Goal: Information Seeking & Learning: Learn about a topic

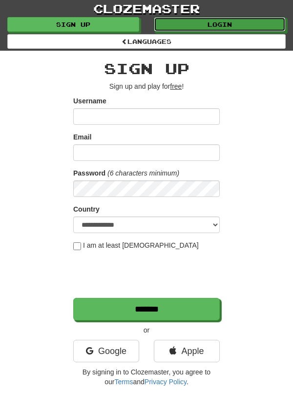
click at [230, 28] on link "Login" at bounding box center [220, 24] width 132 height 15
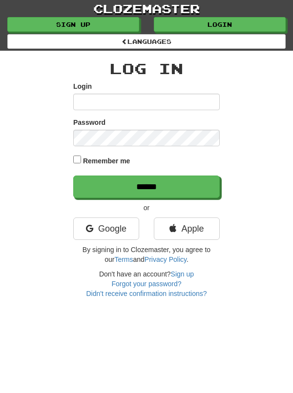
click at [167, 105] on input "Login" at bounding box center [146, 102] width 146 height 17
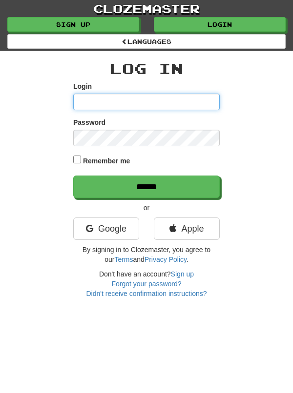
type input "*******"
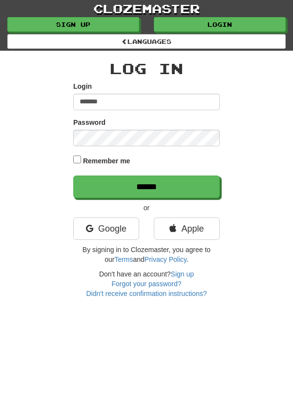
click at [73, 176] on input "******" at bounding box center [146, 187] width 146 height 22
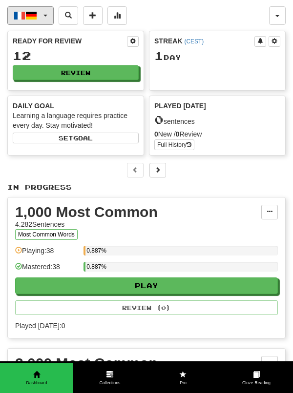
click at [47, 18] on button "Français / Deutsch" at bounding box center [30, 15] width 46 height 19
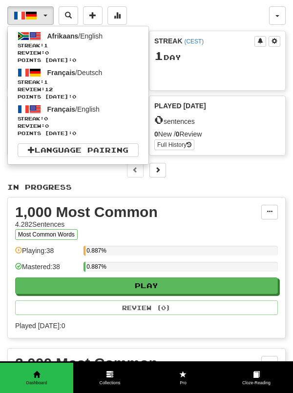
click at [119, 20] on div at bounding box center [146, 196] width 293 height 393
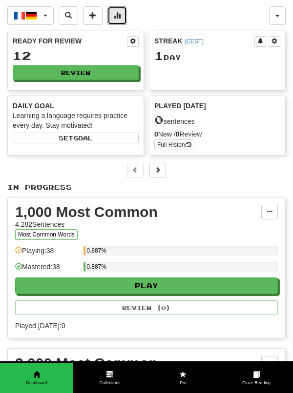
click at [117, 18] on span at bounding box center [117, 15] width 7 height 7
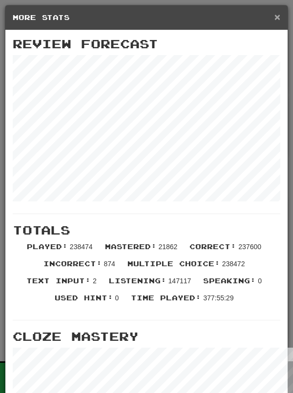
click at [279, 20] on span "×" at bounding box center [277, 16] width 6 height 11
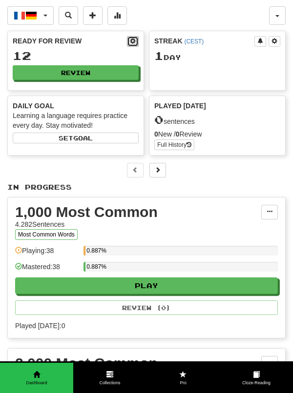
click at [135, 43] on span at bounding box center [133, 41] width 6 height 6
select select "**"
select select "*"
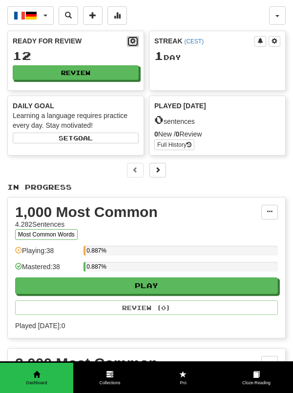
select select "*"
select select "***"
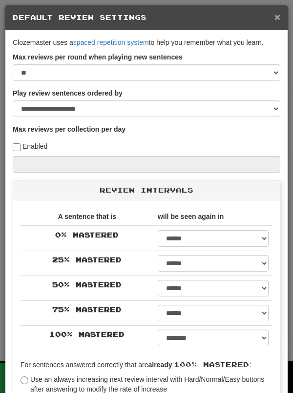
click at [279, 18] on span "×" at bounding box center [277, 16] width 6 height 11
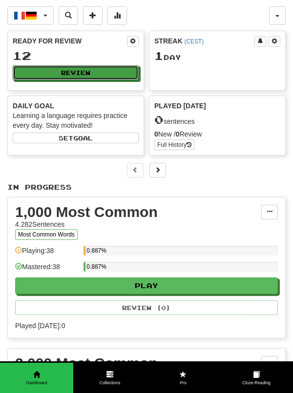
click at [93, 76] on button "Review" at bounding box center [76, 72] width 126 height 15
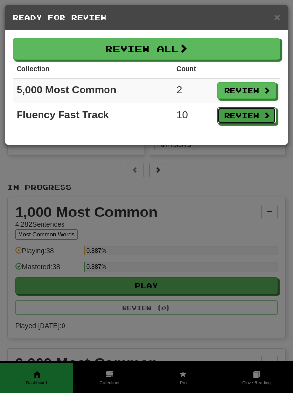
click at [250, 121] on button "Review" at bounding box center [246, 115] width 59 height 17
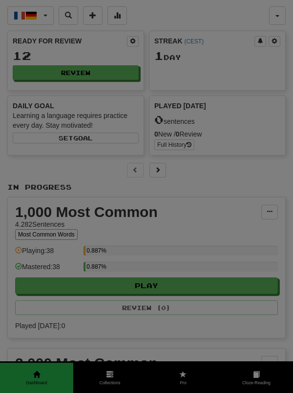
select select "**"
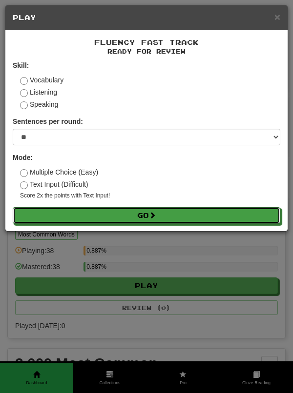
click at [192, 220] on button "Go" at bounding box center [146, 215] width 267 height 17
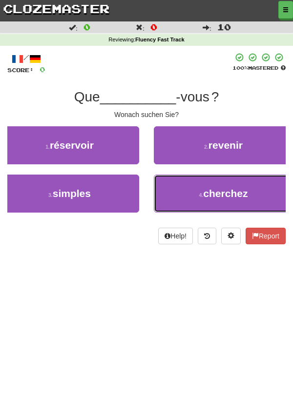
click at [257, 198] on button "4 . cherchez" at bounding box center [223, 194] width 139 height 38
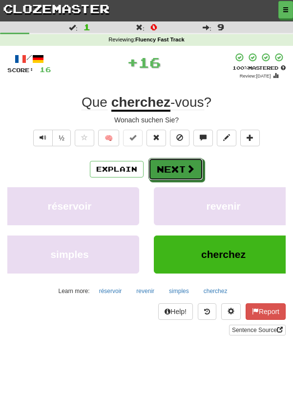
click at [178, 169] on button "Next" at bounding box center [175, 169] width 55 height 22
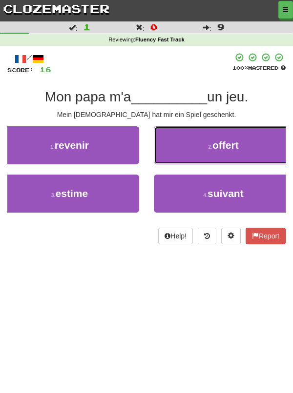
click at [261, 151] on button "2 . offert" at bounding box center [223, 145] width 139 height 38
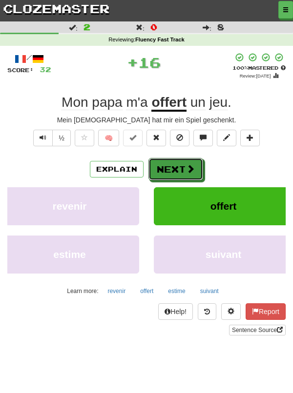
click at [184, 176] on button "Next" at bounding box center [175, 169] width 55 height 22
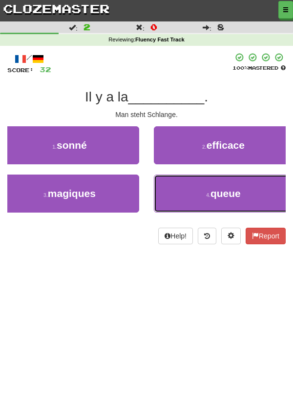
click at [259, 197] on button "4 . queue" at bounding box center [223, 194] width 139 height 38
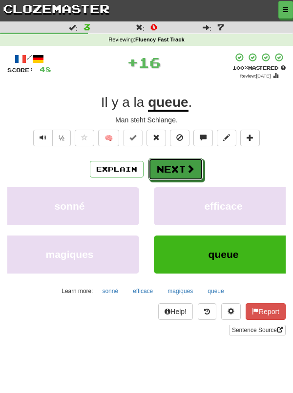
click at [183, 169] on button "Next" at bounding box center [175, 169] width 55 height 22
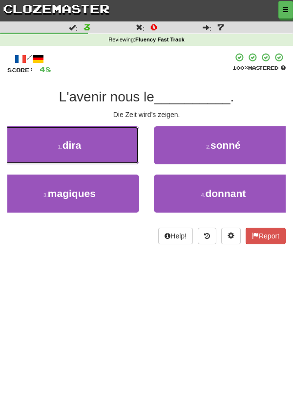
click at [102, 151] on button "1 . dira" at bounding box center [69, 145] width 139 height 38
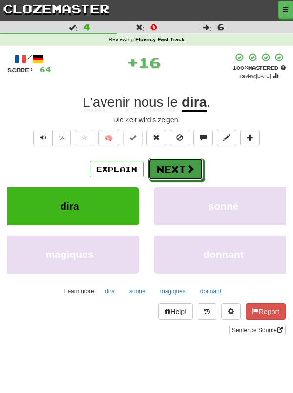
click at [183, 168] on button "Next" at bounding box center [175, 169] width 55 height 22
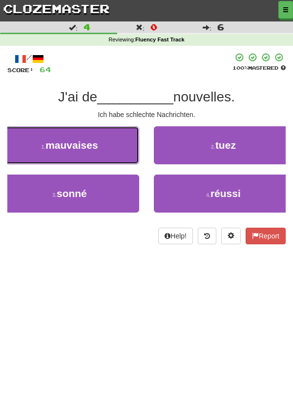
click at [98, 148] on button "1 . mauvaises" at bounding box center [69, 145] width 139 height 38
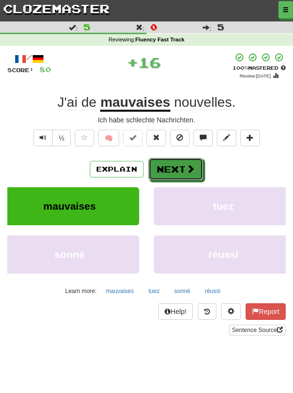
click at [184, 170] on button "Next" at bounding box center [175, 169] width 55 height 22
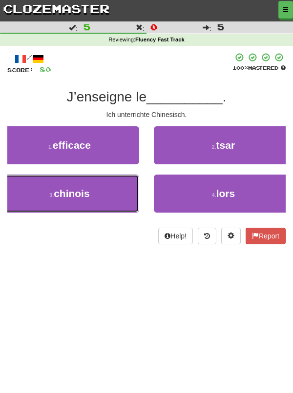
click at [96, 202] on button "3 . chinois" at bounding box center [69, 194] width 139 height 38
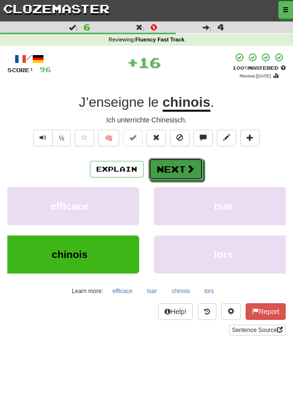
click at [189, 168] on span at bounding box center [190, 168] width 9 height 9
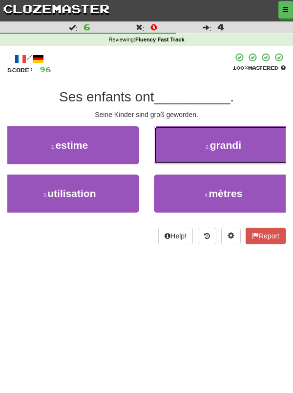
click at [237, 152] on button "2 . grandi" at bounding box center [223, 145] width 139 height 38
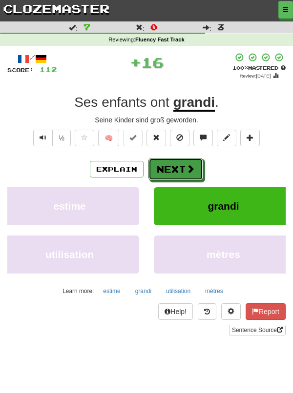
click at [178, 172] on button "Next" at bounding box center [175, 169] width 55 height 22
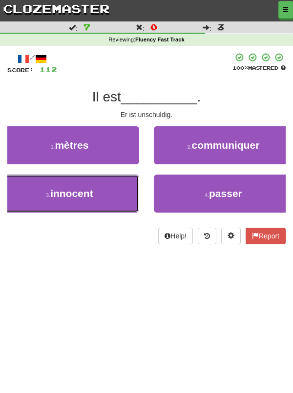
click at [101, 205] on button "3 . innocent" at bounding box center [69, 194] width 139 height 38
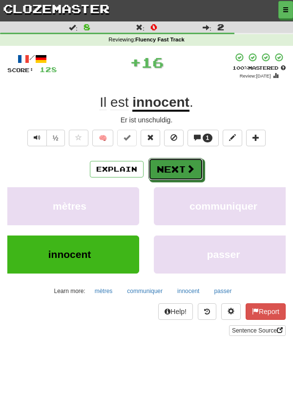
click at [187, 170] on span at bounding box center [190, 168] width 9 height 9
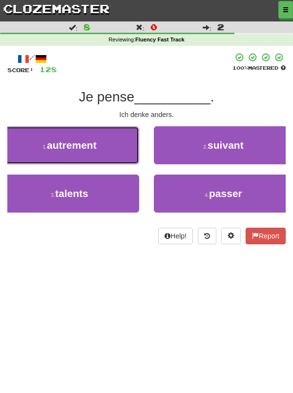
click at [100, 152] on button "1 . autrement" at bounding box center [69, 145] width 139 height 38
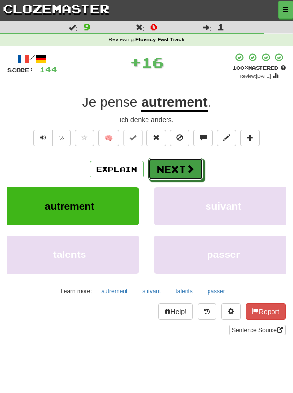
click at [181, 167] on button "Next" at bounding box center [175, 169] width 55 height 22
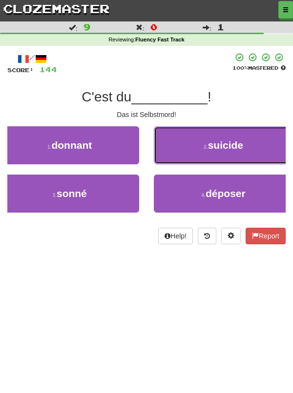
click at [240, 147] on span "suicide" at bounding box center [225, 144] width 35 height 11
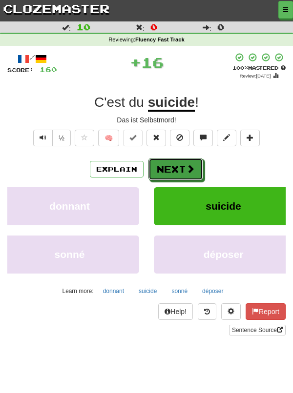
click at [171, 165] on button "Next" at bounding box center [175, 169] width 55 height 22
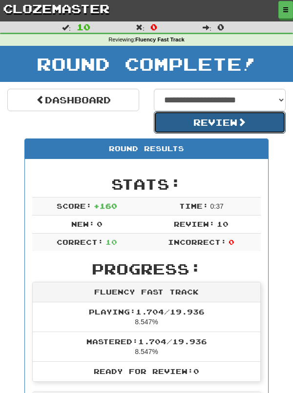
click at [234, 127] on button "Review" at bounding box center [220, 122] width 132 height 22
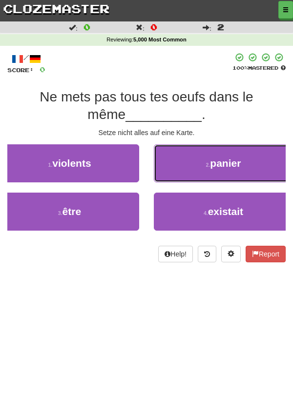
click at [261, 168] on button "2 . panier" at bounding box center [223, 163] width 139 height 38
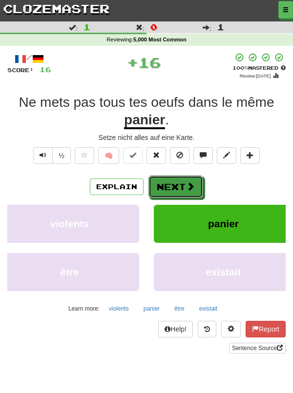
click at [179, 186] on button "Next" at bounding box center [175, 187] width 55 height 22
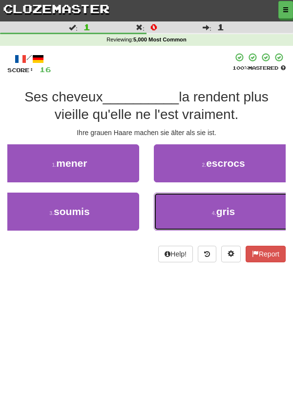
click at [252, 210] on button "4 . gris" at bounding box center [223, 212] width 139 height 38
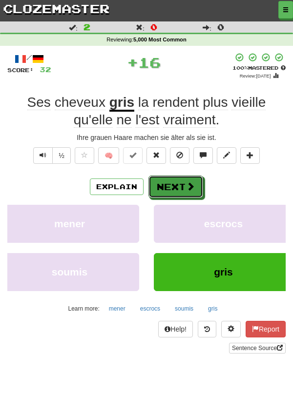
click at [177, 189] on button "Next" at bounding box center [175, 187] width 55 height 22
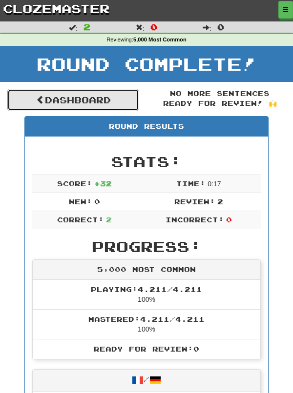
click at [108, 103] on link "Dashboard" at bounding box center [73, 100] width 132 height 22
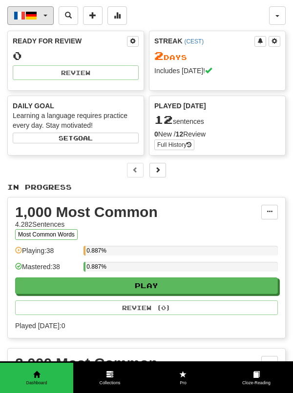
click at [46, 22] on button "Français / Deutsch" at bounding box center [30, 15] width 46 height 19
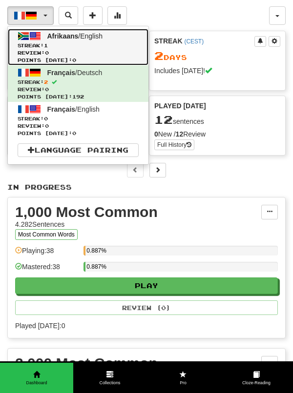
click at [91, 58] on span "Points [DATE]: 0" at bounding box center [78, 60] width 121 height 7
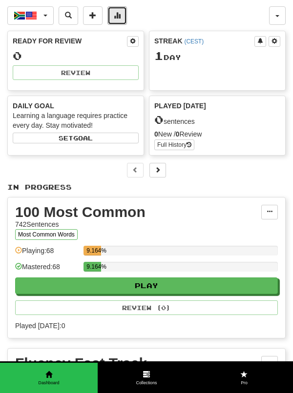
click at [125, 19] on button at bounding box center [117, 15] width 20 height 19
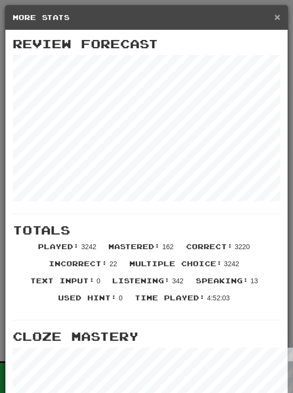
click at [278, 20] on span "×" at bounding box center [277, 16] width 6 height 11
